Goal: Task Accomplishment & Management: Use online tool/utility

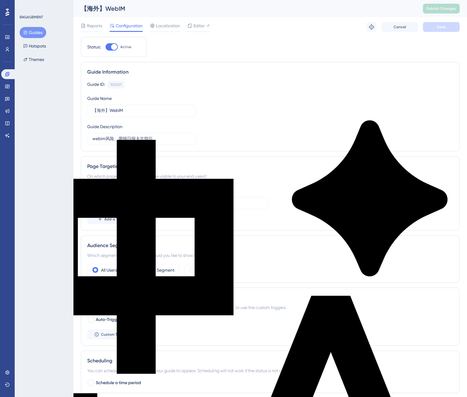
click at [35, 32] on button "Guides" at bounding box center [33, 32] width 27 height 11
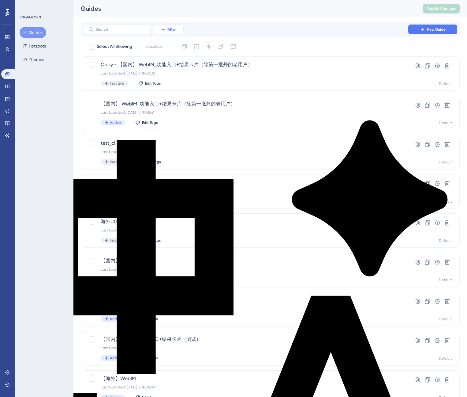
click at [168, 31] on span "Filter" at bounding box center [172, 29] width 9 height 5
click at [176, 84] on div "Status Status" at bounding box center [174, 83] width 25 height 12
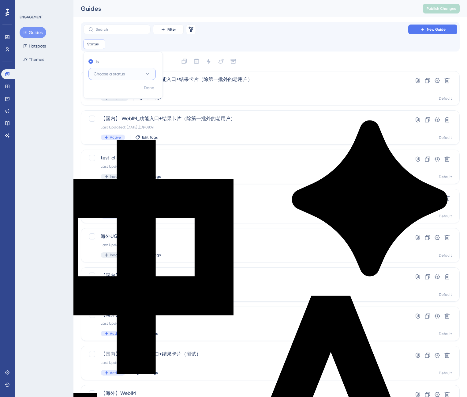
click at [114, 74] on span "Choose a status" at bounding box center [109, 73] width 31 height 7
click at [114, 92] on div "Active Active" at bounding box center [122, 92] width 50 height 12
click at [151, 89] on span "Done" at bounding box center [149, 87] width 10 height 7
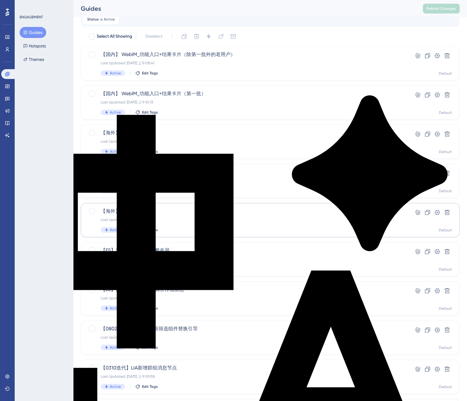
scroll to position [32, 0]
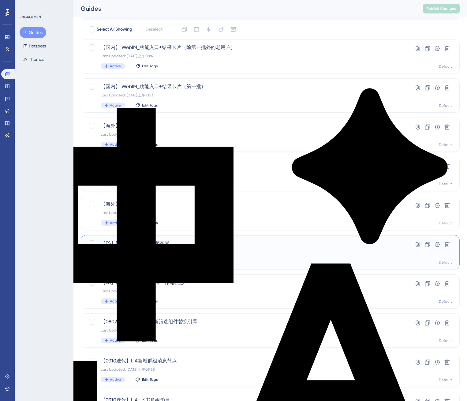
click at [183, 249] on div "【ES】海外-功能搜索-调整布局 Last Updated: [DATE] 下午03:17 Active Edit Tags" at bounding box center [246, 252] width 290 height 25
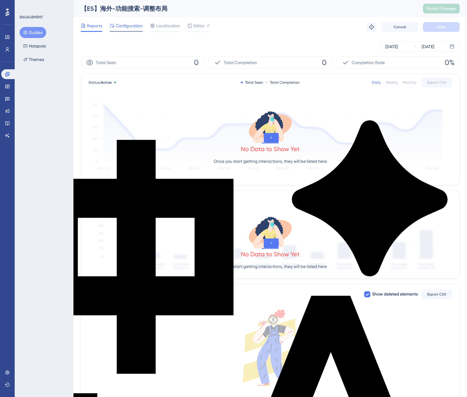
click at [130, 28] on span "Configuration" at bounding box center [129, 25] width 27 height 7
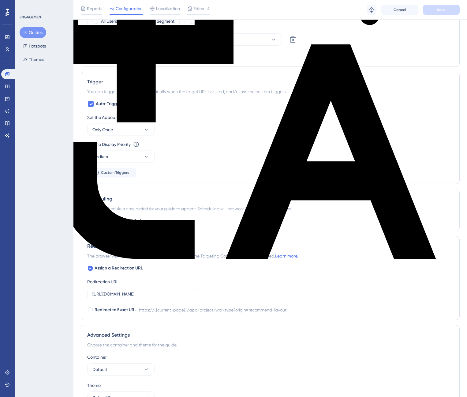
scroll to position [176, 0]
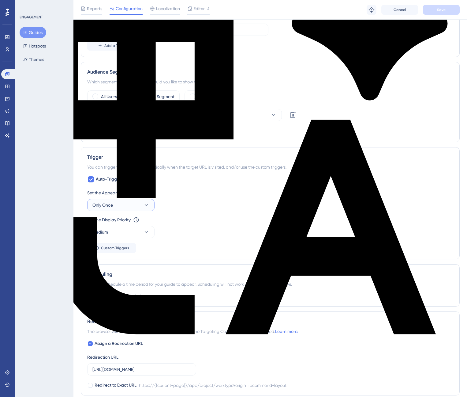
click at [126, 203] on button "Only Once" at bounding box center [120, 205] width 67 height 12
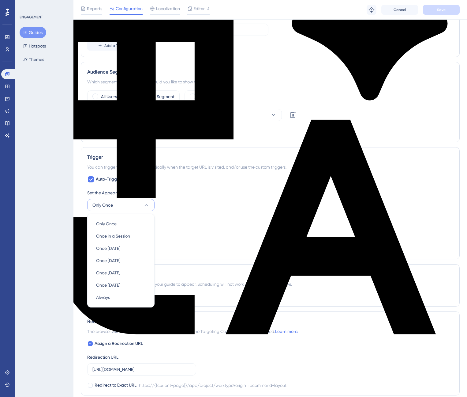
click at [192, 201] on div "Set the Appear Frequency Only Once Only Once Only Once Once in a Session Once i…" at bounding box center [270, 200] width 366 height 22
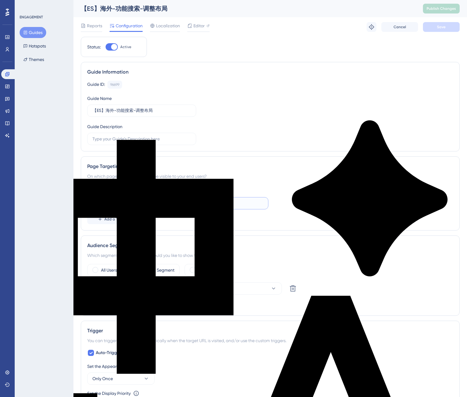
scroll to position [0, 37]
drag, startPoint x: 191, startPoint y: 203, endPoint x: 325, endPoint y: 203, distance: 133.8
click at [325, 203] on div "equals [URL][DOMAIN_NAME]" at bounding box center [270, 203] width 366 height 12
click at [234, 203] on input "[URL][DOMAIN_NAME]" at bounding box center [214, 203] width 99 height 7
drag, startPoint x: 212, startPoint y: 203, endPoint x: 293, endPoint y: 202, distance: 81.5
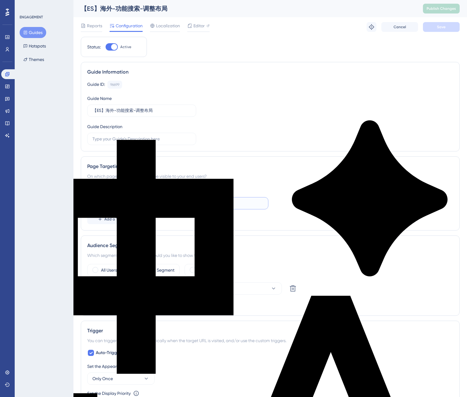
click at [293, 202] on div "equals [URL][DOMAIN_NAME]" at bounding box center [270, 203] width 366 height 12
click at [228, 203] on input "[URL][DOMAIN_NAME]" at bounding box center [214, 203] width 99 height 7
drag, startPoint x: 218, startPoint y: 202, endPoint x: 113, endPoint y: 201, distance: 104.4
click at [113, 201] on div "equals [URL][DOMAIN_NAME]" at bounding box center [177, 203] width 181 height 12
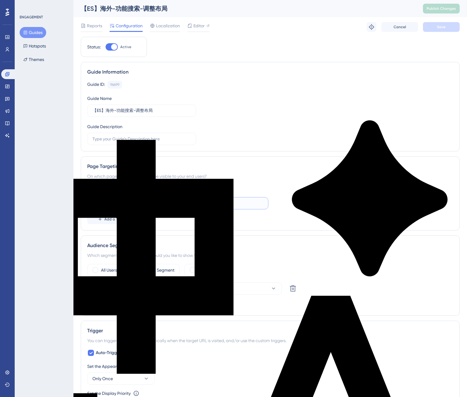
click at [195, 204] on input "[URL][DOMAIN_NAME]" at bounding box center [214, 203] width 99 height 7
drag, startPoint x: 205, startPoint y: 203, endPoint x: 330, endPoint y: 204, distance: 125.9
click at [330, 204] on div "equals [URL][DOMAIN_NAME]" at bounding box center [270, 203] width 366 height 12
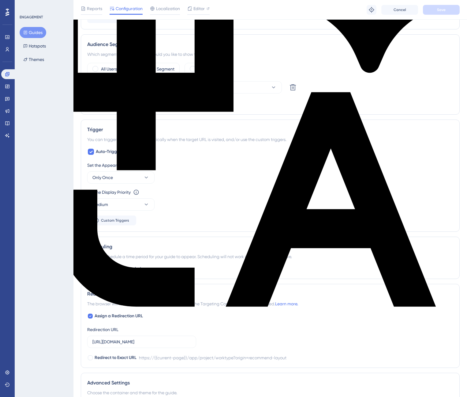
scroll to position [0, 0]
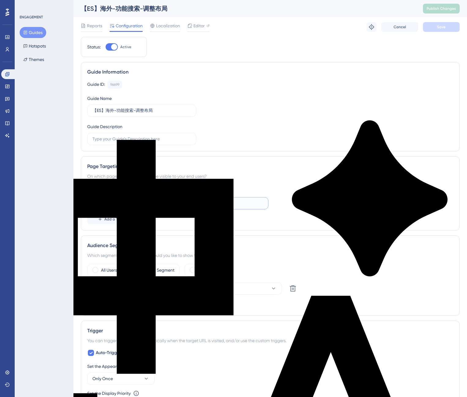
click at [188, 200] on input "[URL][DOMAIN_NAME]" at bounding box center [214, 203] width 99 height 7
click at [187, 202] on input "[URL][DOMAIN_NAME]" at bounding box center [214, 203] width 99 height 7
click at [160, 76] on div "Guide Information Guide ID: 96699 Copy Guide Name 【ES】海外-功能搜索-调整布局 Guide Descri…" at bounding box center [270, 106] width 379 height 89
click at [26, 30] on icon at bounding box center [25, 32] width 4 height 4
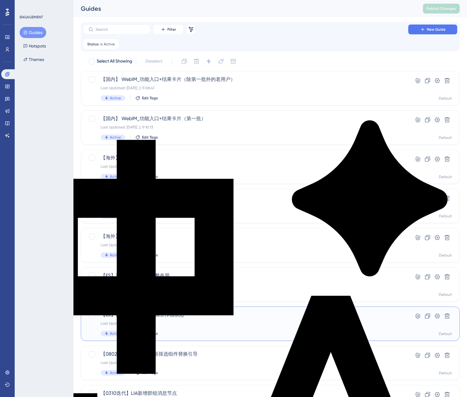
click at [184, 313] on span "【ES】海外-功能搜索-编辑工作流状态" at bounding box center [246, 314] width 290 height 7
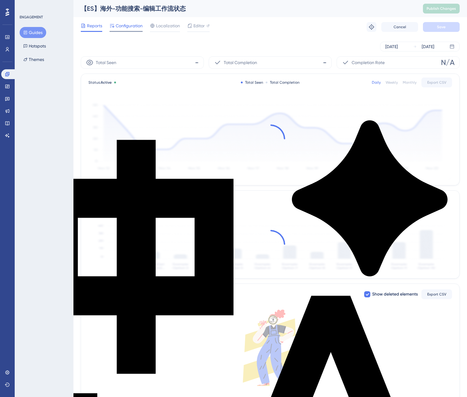
click at [125, 24] on span "Configuration" at bounding box center [129, 25] width 27 height 7
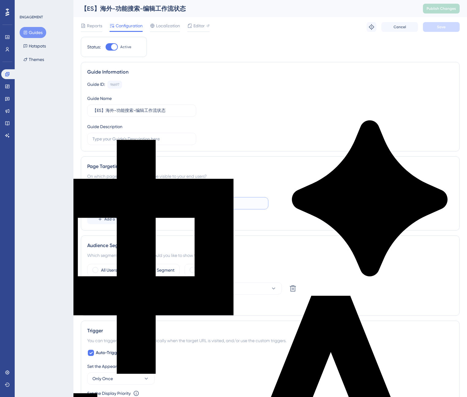
click at [207, 201] on input "[URL][DOMAIN_NAME]" at bounding box center [214, 203] width 99 height 7
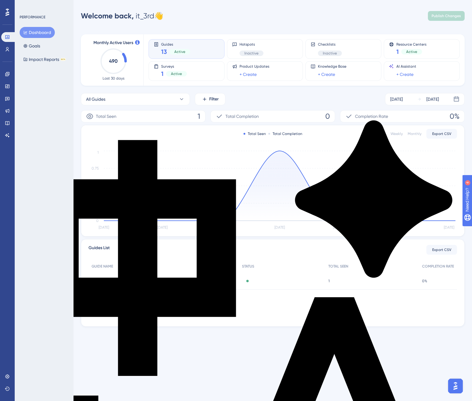
click at [51, 103] on div "PERFORMANCE Dashboard Goals Impact Reports BETA" at bounding box center [44, 200] width 59 height 401
click at [35, 86] on div "PERFORMANCE Dashboard Goals Impact Reports BETA" at bounding box center [44, 200] width 59 height 401
click at [36, 111] on div "PERFORMANCE Dashboard Goals Impact Reports BETA" at bounding box center [44, 200] width 59 height 401
click at [62, 87] on div "PERFORMANCE Dashboard Goals Impact Reports BETA" at bounding box center [44, 200] width 59 height 401
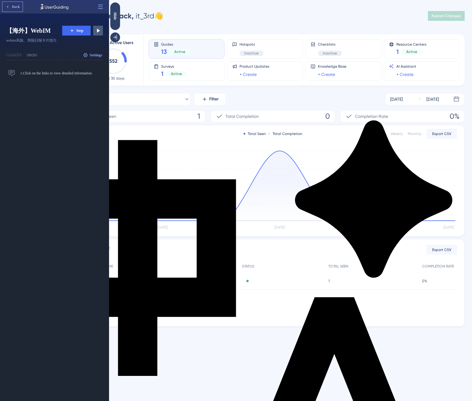
click at [13, 7] on span "Back" at bounding box center [16, 6] width 8 height 5
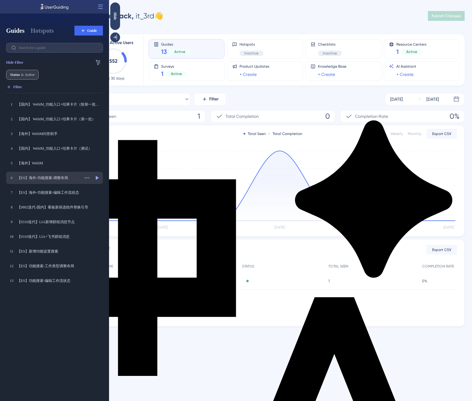
click at [48, 177] on div "【ES】海外-功能搜索-调整布局" at bounding box center [48, 177] width 62 height 5
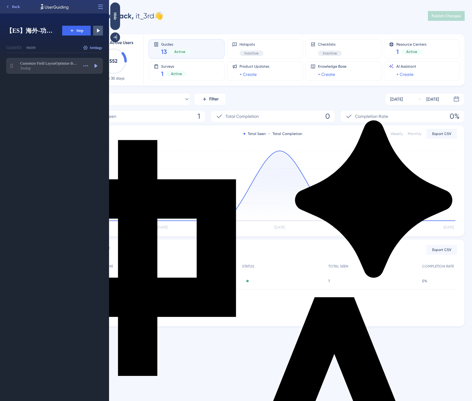
click at [60, 66] on div "Tooltip" at bounding box center [49, 68] width 58 height 5
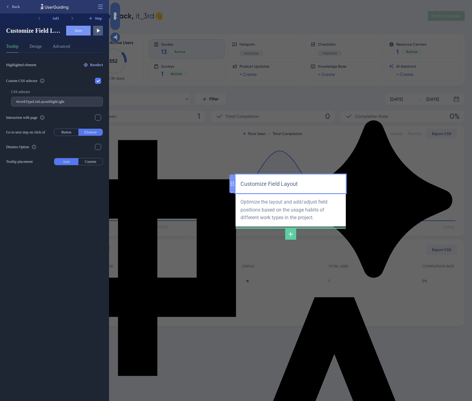
click at [270, 184] on div "Customize Field Layout" at bounding box center [290, 183] width 100 height 9
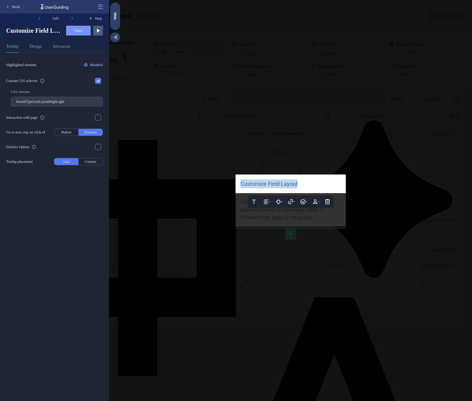
copy span "Customize Field Layout"
click at [66, 203] on div "Highlighted element Reselect Custom CSS selector CSS selector #workTypeListLayo…" at bounding box center [57, 227] width 102 height 348
click at [7, 8] on icon at bounding box center [7, 6] width 5 height 5
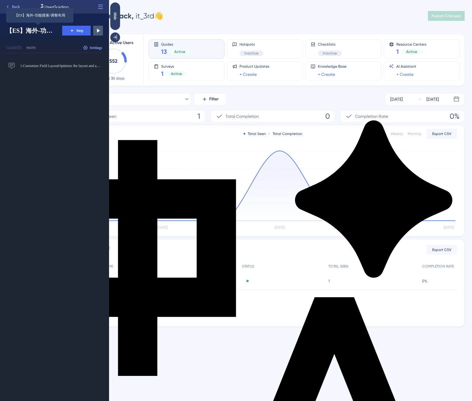
click at [40, 31] on span "【ES】海外-功能搜索-调整布局" at bounding box center [31, 30] width 51 height 9
click at [42, 30] on span "【ES】海外-功能搜索-调整布局" at bounding box center [31, 30] width 51 height 9
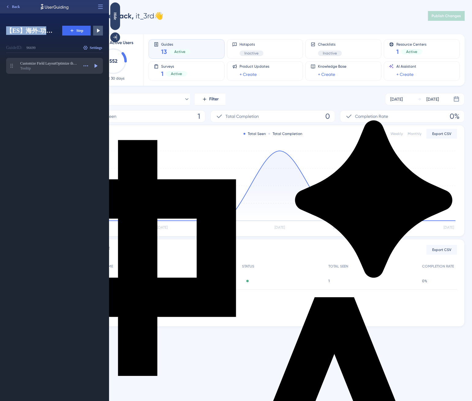
click at [63, 65] on div "Customize Field LayoutOptimize the layout and add/adjust field positions based …" at bounding box center [49, 66] width 58 height 10
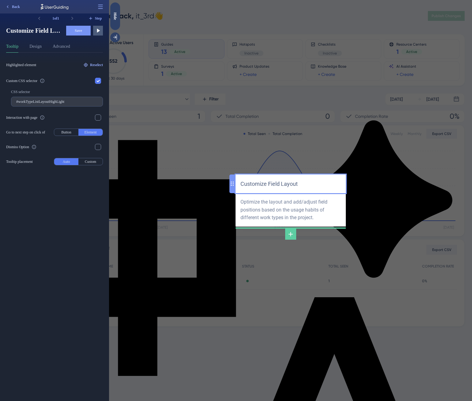
click at [268, 184] on div "Customize Field Layout" at bounding box center [290, 183] width 100 height 9
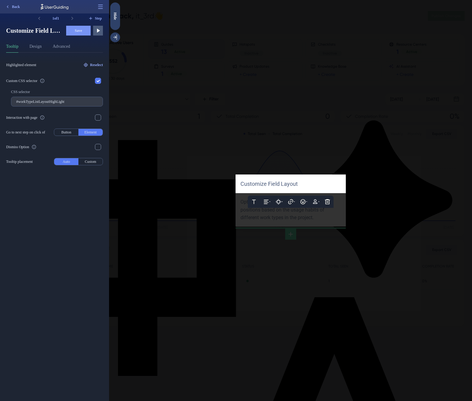
click at [267, 185] on span "Customize Field Layout" at bounding box center [268, 184] width 57 height 6
click at [317, 202] on icon at bounding box center [318, 201] width 5 height 5
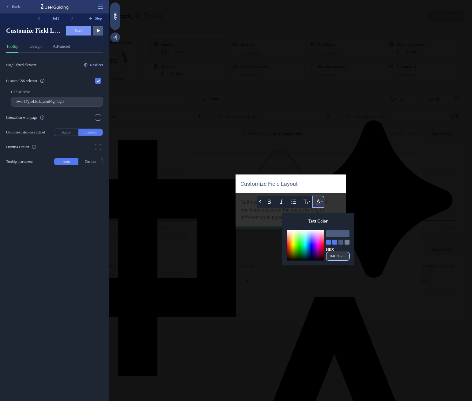
click at [341, 257] on input "#4C5C7C" at bounding box center [338, 257] width 20 height 6
click at [246, 206] on div at bounding box center [290, 200] width 363 height 401
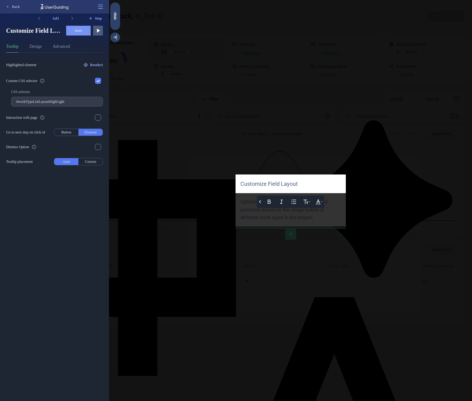
click at [248, 204] on div at bounding box center [290, 200] width 363 height 401
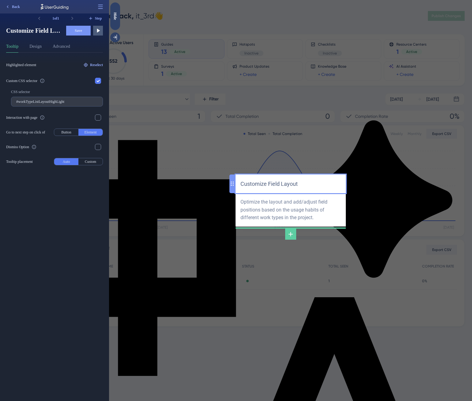
click at [256, 183] on div "Customize Field Layout" at bounding box center [290, 183] width 100 height 9
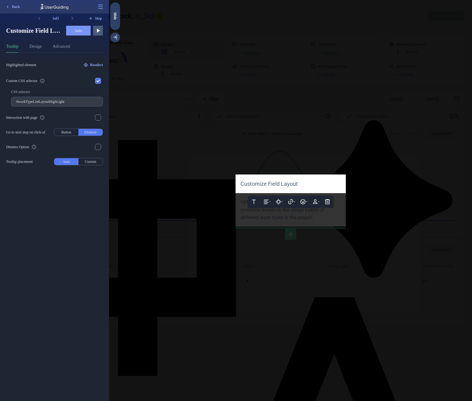
click at [257, 184] on span "Customize Field Layout" at bounding box center [268, 184] width 57 height 6
click at [308, 201] on icon at bounding box center [306, 202] width 6 height 6
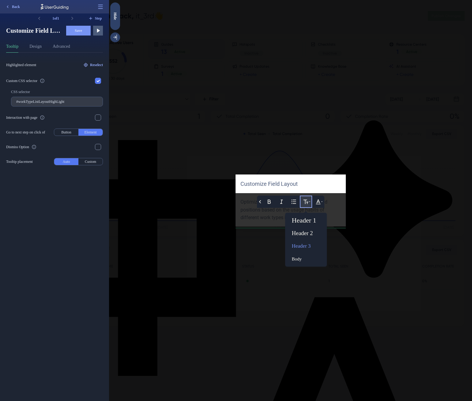
click at [280, 180] on div "Customize Field Layout" at bounding box center [290, 183] width 100 height 9
click at [59, 101] on input "#workTypeListLayoutHighLight" at bounding box center [56, 102] width 81 height 4
click at [41, 46] on button "Design" at bounding box center [35, 48] width 12 height 10
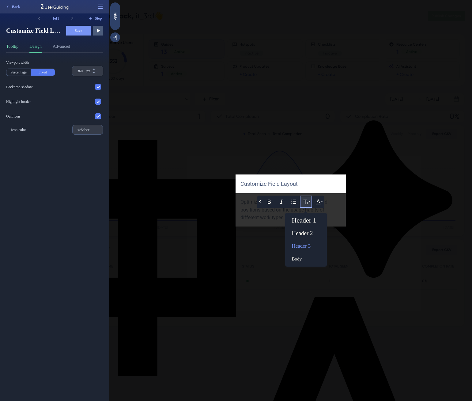
click at [14, 47] on button "Tooltip" at bounding box center [12, 48] width 12 height 10
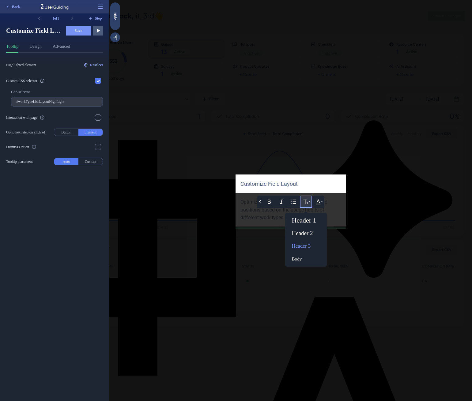
click at [267, 217] on div at bounding box center [290, 200] width 363 height 401
click at [258, 212] on div at bounding box center [290, 200] width 363 height 401
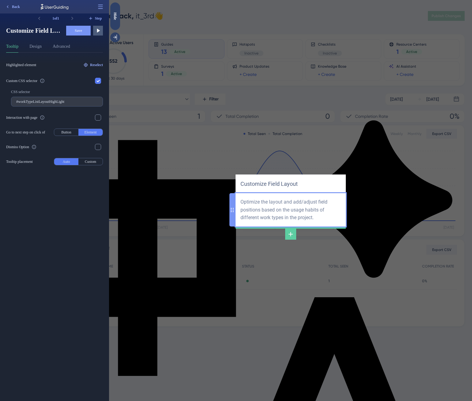
click at [255, 208] on div "Optimize the layout and add/adjust field positions based on the usage habits of…" at bounding box center [290, 210] width 100 height 24
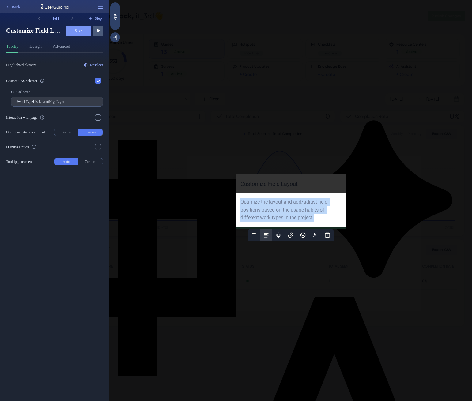
copy span "Optimize the layout and add/adjust field positions based on the usage habits of…"
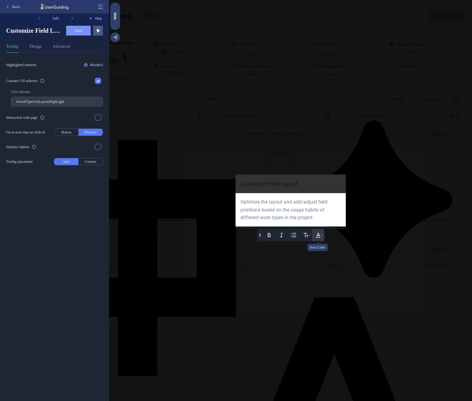
click at [318, 235] on icon at bounding box center [318, 235] width 6 height 6
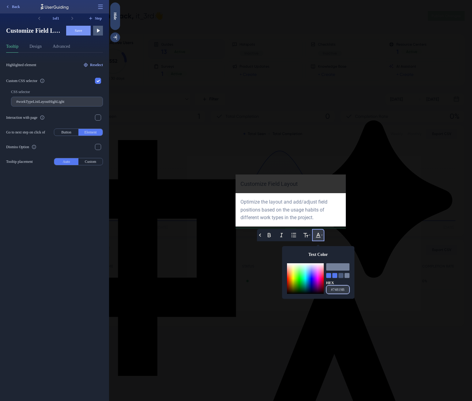
click at [340, 289] on input "#74819B" at bounding box center [338, 290] width 20 height 6
click at [304, 233] on icon at bounding box center [306, 235] width 6 height 6
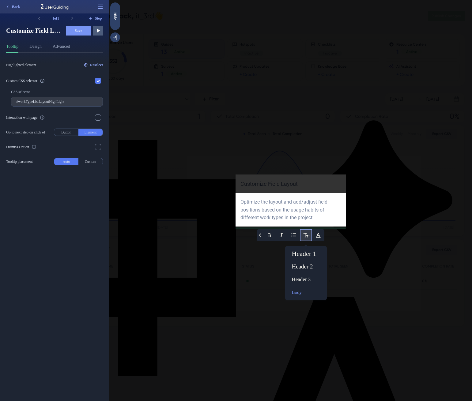
click at [277, 189] on div at bounding box center [290, 200] width 363 height 401
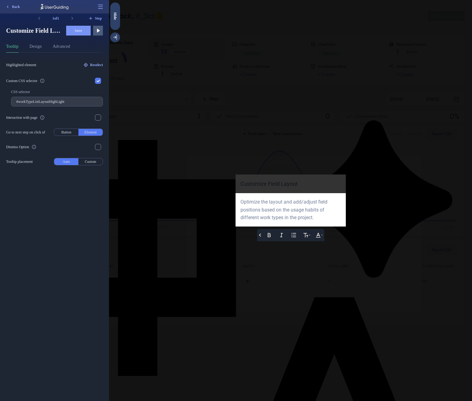
click at [275, 184] on div at bounding box center [290, 200] width 363 height 401
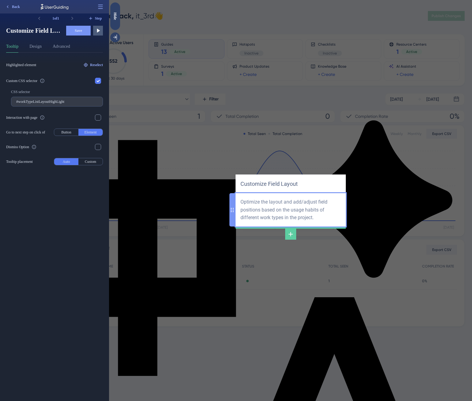
click at [269, 208] on div "Optimize the layout and add/adjust field positions based on the usage habits of…" at bounding box center [290, 210] width 100 height 24
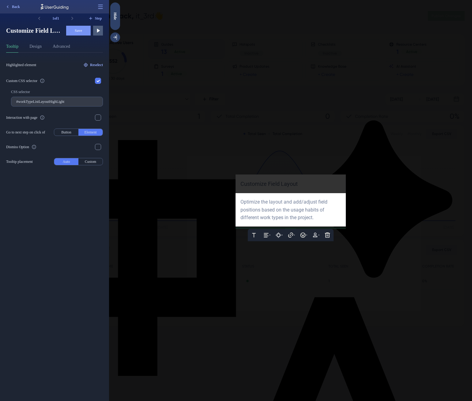
drag, startPoint x: 218, startPoint y: 207, endPoint x: 199, endPoint y: 203, distance: 19.3
click at [199, 203] on div at bounding box center [290, 200] width 363 height 401
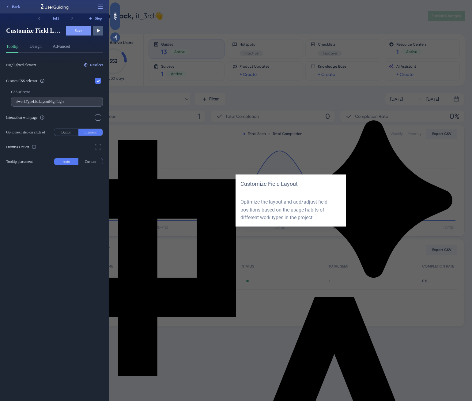
click at [74, 99] on label "#workTypeListLayoutHighLight" at bounding box center [57, 102] width 92 height 10
click at [74, 100] on input "#workTypeListLayoutHighLight" at bounding box center [56, 102] width 81 height 4
click at [35, 50] on button "Design" at bounding box center [35, 48] width 12 height 10
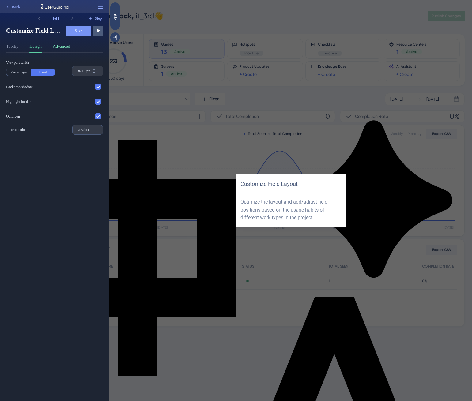
click at [55, 48] on button "Advanced" at bounding box center [61, 48] width 17 height 10
click at [36, 47] on button "Design" at bounding box center [35, 48] width 12 height 10
click at [17, 47] on button "Tooltip" at bounding box center [12, 48] width 12 height 10
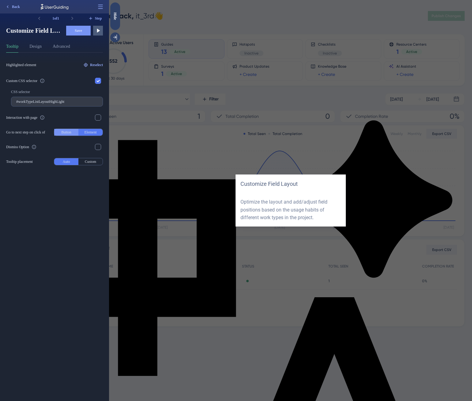
click at [65, 133] on button "Button" at bounding box center [66, 132] width 24 height 7
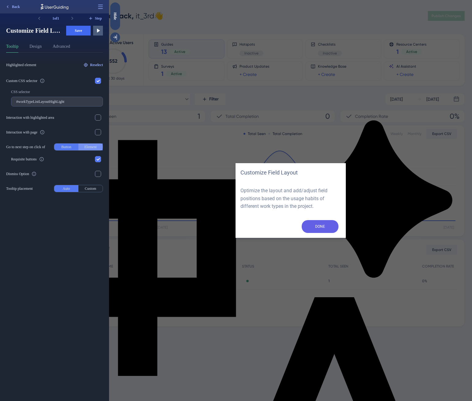
click at [92, 146] on button "Element" at bounding box center [90, 147] width 24 height 7
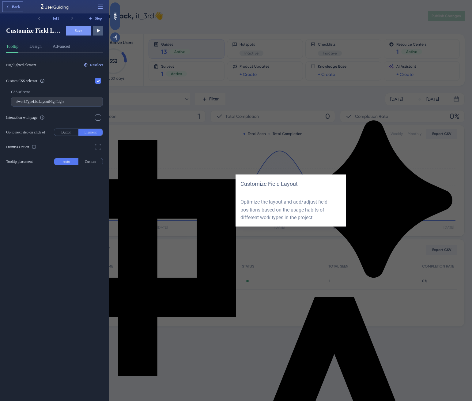
click at [14, 8] on span "Back" at bounding box center [16, 6] width 8 height 5
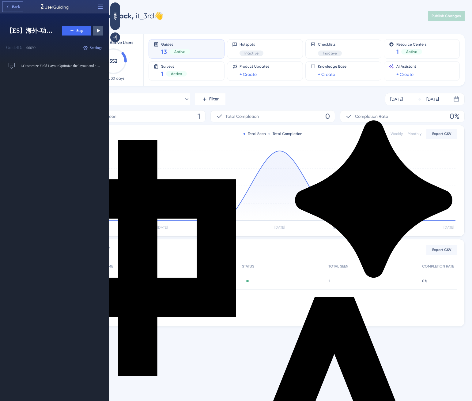
click at [14, 8] on span "Back" at bounding box center [16, 6] width 8 height 5
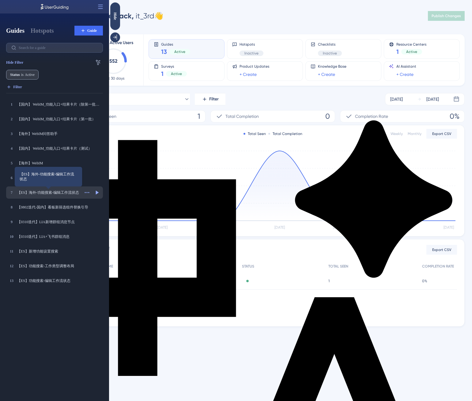
click at [54, 191] on div "【ES】海外-功能搜索-编辑工作流状态" at bounding box center [48, 192] width 62 height 5
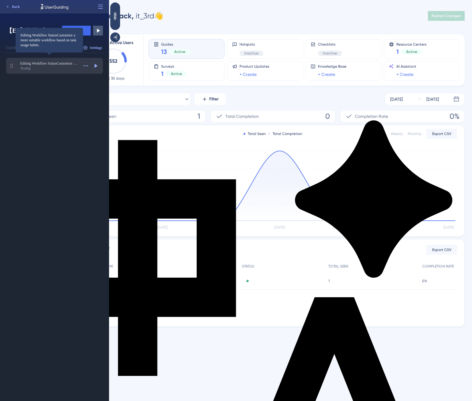
click at [51, 64] on span "Editing Workflow StatusCustomize a more suitable workflow based on task usage h…" at bounding box center [49, 63] width 58 height 5
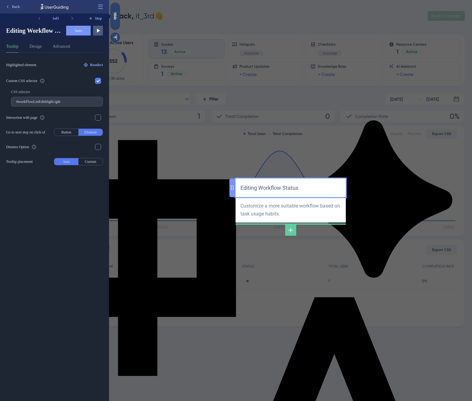
click at [292, 190] on div "Editing Workflow Status" at bounding box center [290, 187] width 100 height 9
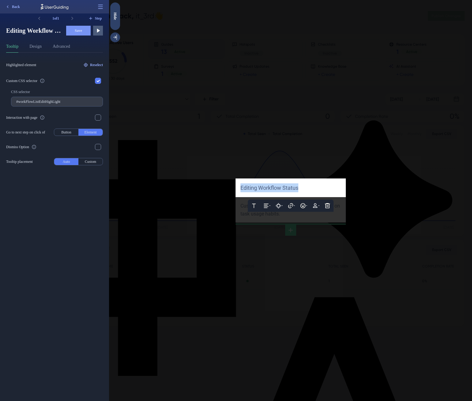
copy span "Editing Workflow Status"
click at [318, 205] on icon at bounding box center [318, 205] width 5 height 5
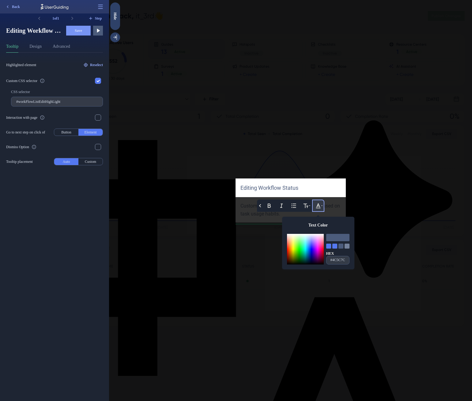
click at [247, 208] on div at bounding box center [290, 200] width 363 height 401
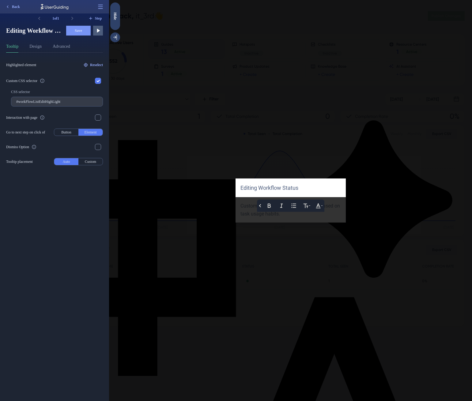
click at [246, 208] on div at bounding box center [290, 200] width 363 height 401
click at [246, 208] on div "Customize a more suitable workflow based on task usage habits." at bounding box center [290, 210] width 100 height 16
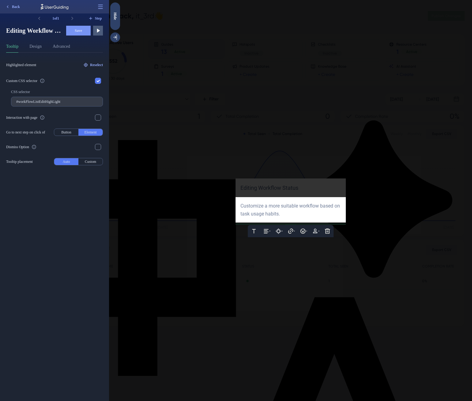
click at [255, 208] on span "Customize a more suitable workflow based on task usage habits." at bounding box center [290, 210] width 101 height 14
copy span "Customize a more suitable workflow based on task usage habits."
click at [36, 48] on button "Design" at bounding box center [35, 48] width 12 height 10
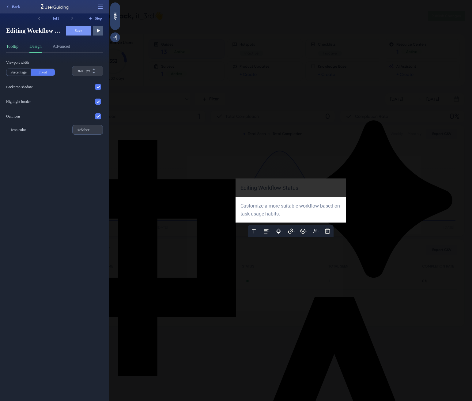
click at [14, 47] on button "Tooltip" at bounding box center [12, 48] width 12 height 10
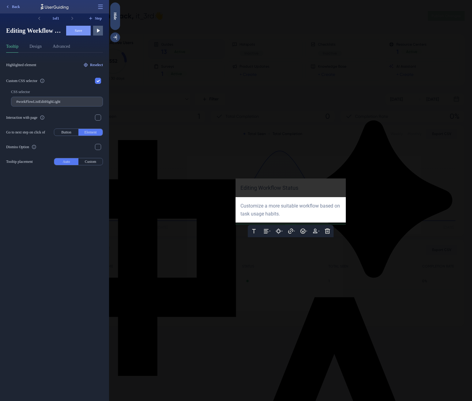
click at [268, 213] on span "Customize a more suitable workflow based on task usage habits." at bounding box center [290, 210] width 101 height 14
click at [316, 231] on icon at bounding box center [318, 231] width 6 height 6
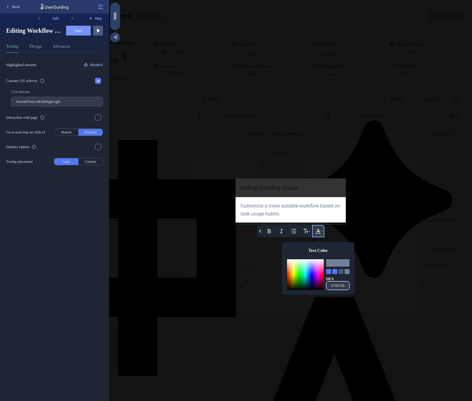
click at [339, 285] on input "#74819B" at bounding box center [338, 286] width 20 height 6
click at [343, 286] on input "#74819B" at bounding box center [338, 286] width 20 height 6
click at [57, 103] on input "#workFlowListEditHighLight" at bounding box center [56, 102] width 81 height 4
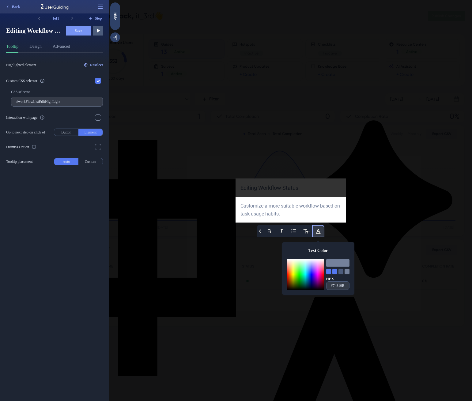
click at [66, 102] on input "#workFlowListEditHighLight" at bounding box center [56, 102] width 81 height 4
click at [39, 47] on button "Design" at bounding box center [35, 48] width 12 height 10
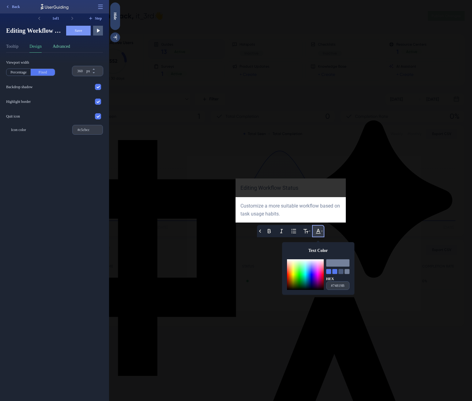
click at [65, 46] on button "Advanced" at bounding box center [61, 48] width 17 height 10
click at [42, 47] on button "Design" at bounding box center [35, 48] width 12 height 10
click at [13, 49] on button "Tooltip" at bounding box center [12, 48] width 12 height 10
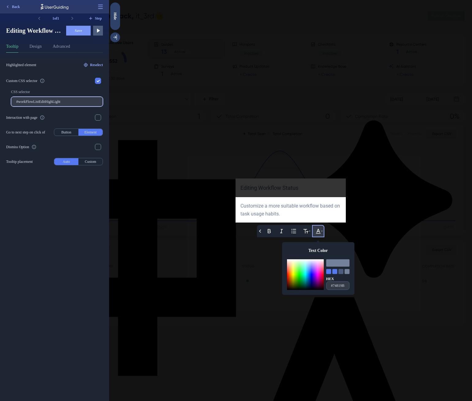
click at [61, 102] on input "#workFlowListEditHighLight" at bounding box center [56, 102] width 81 height 4
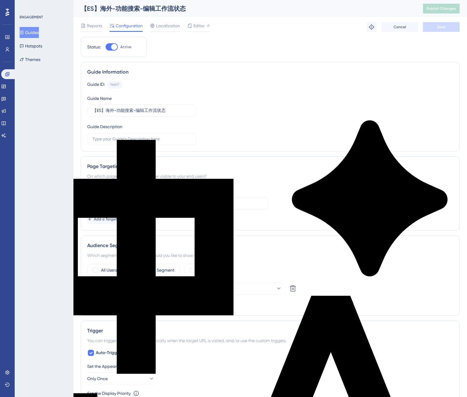
click at [32, 32] on button "Guides" at bounding box center [29, 32] width 19 height 11
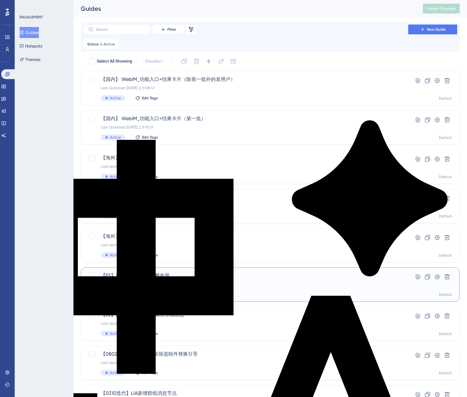
click at [162, 275] on span "【ES】海外-功能搜索-调整布局" at bounding box center [246, 275] width 290 height 7
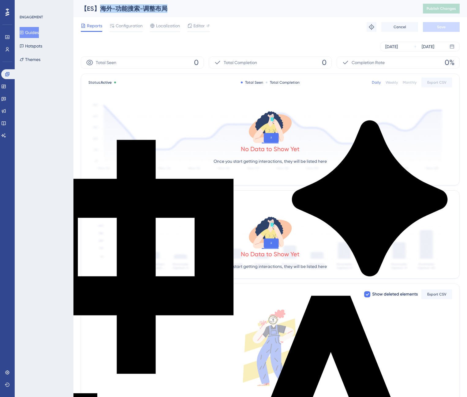
drag, startPoint x: 167, startPoint y: 10, endPoint x: 100, endPoint y: 9, distance: 66.2
click at [100, 9] on div "【ES】海外-功能搜索-调整布局" at bounding box center [244, 8] width 327 height 9
copy div "海外-功能搜索-调整布局"
click at [39, 33] on button "Guides" at bounding box center [29, 32] width 19 height 11
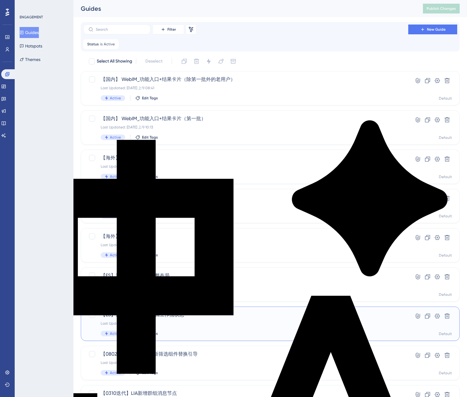
click at [182, 311] on span "【ES】海外-功能搜索-编辑工作流状态" at bounding box center [246, 314] width 290 height 7
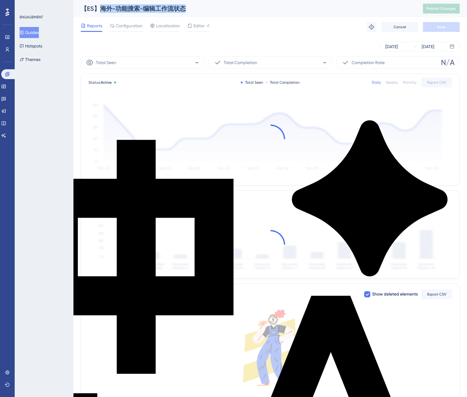
drag, startPoint x: 184, startPoint y: 7, endPoint x: 102, endPoint y: 6, distance: 82.4
click at [102, 6] on div "【ES】海外-功能搜索-编辑工作流状态" at bounding box center [244, 8] width 327 height 9
copy div "海外-功能搜索-编辑工作流状态"
